Goal: Transaction & Acquisition: Purchase product/service

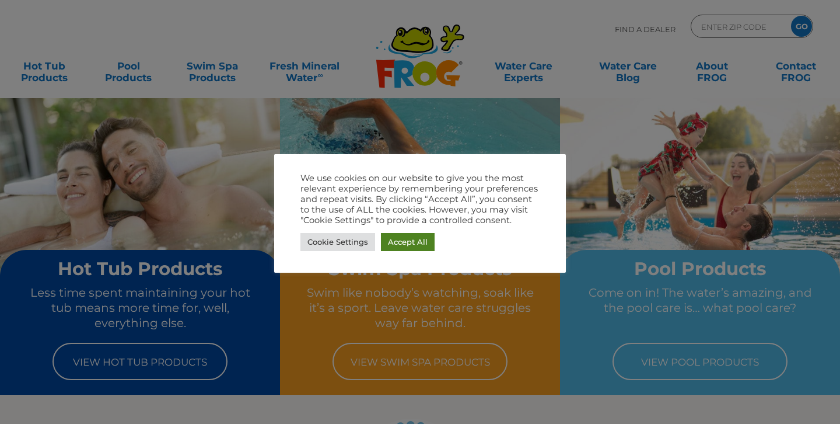
click at [418, 241] on link "Accept All" at bounding box center [408, 242] width 54 height 18
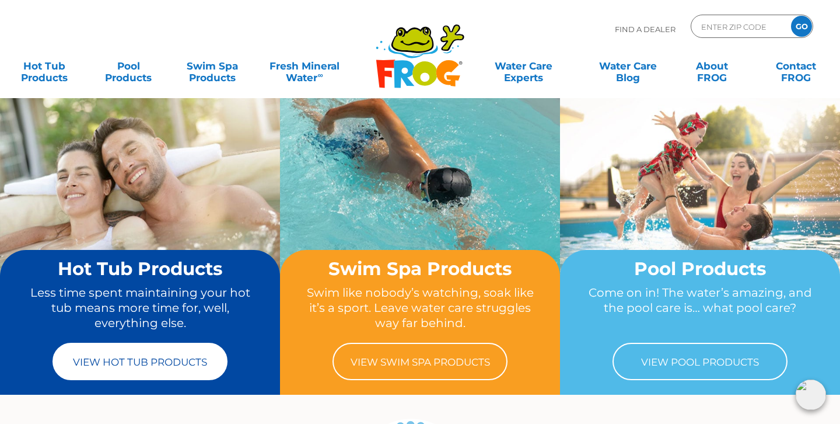
click at [151, 369] on link "View Hot Tub Products" at bounding box center [140, 361] width 175 height 37
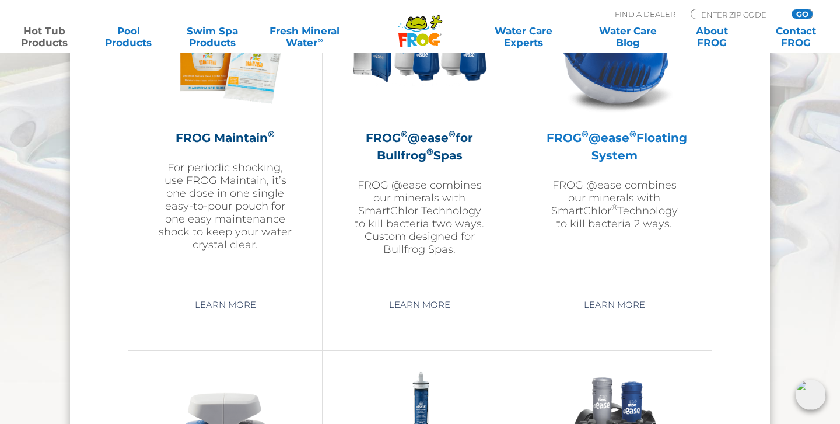
scroll to position [1318, 0]
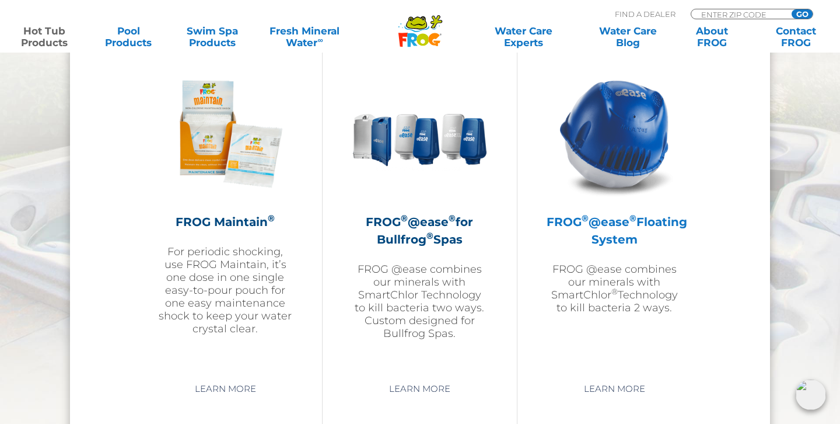
click at [640, 131] on img at bounding box center [614, 133] width 135 height 135
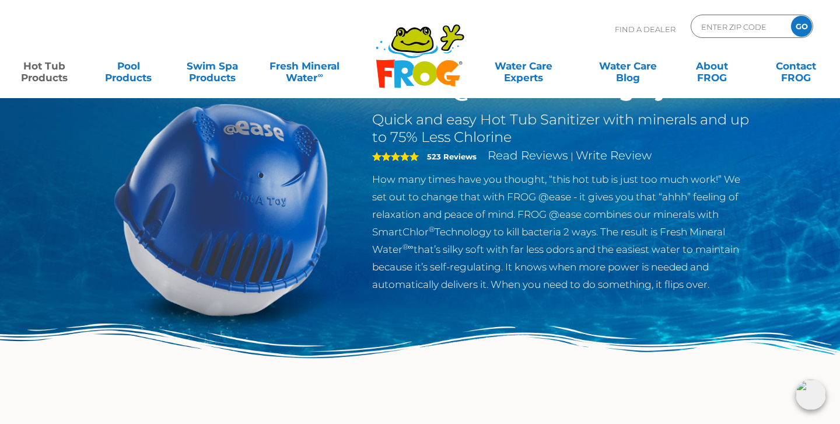
scroll to position [54, 0]
